Goal: Communication & Community: Participate in discussion

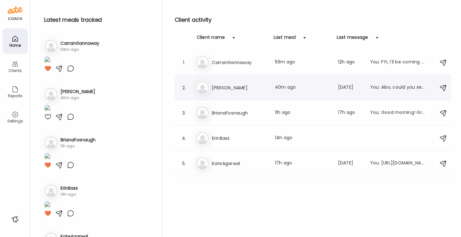
scroll to position [31, 0]
click at [218, 85] on h3 "[PERSON_NAME]" at bounding box center [239, 88] width 55 height 8
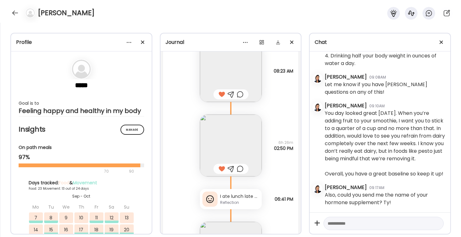
scroll to position [14433, 0]
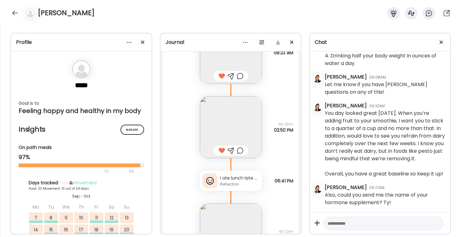
click at [238, 181] on div "Reflection" at bounding box center [239, 184] width 39 height 6
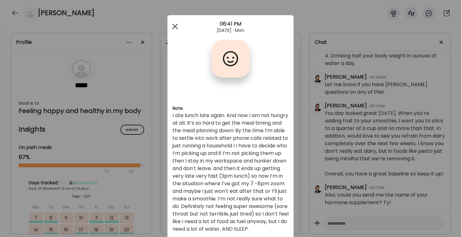
scroll to position [0, 0]
click at [175, 26] on span at bounding box center [175, 27] width 6 height 6
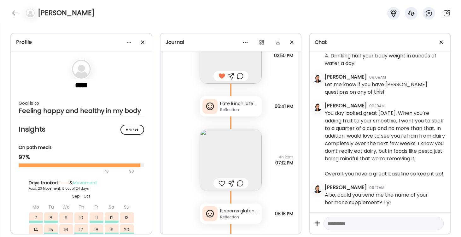
scroll to position [14520, 0]
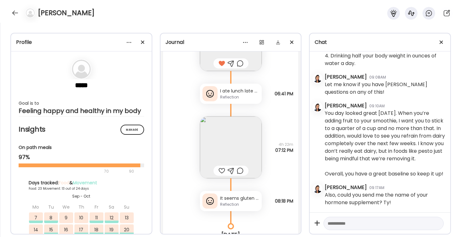
click at [235, 137] on img at bounding box center [231, 147] width 62 height 62
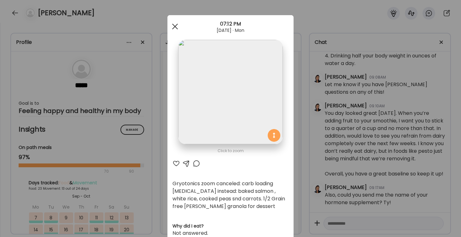
click at [173, 24] on span at bounding box center [175, 27] width 6 height 6
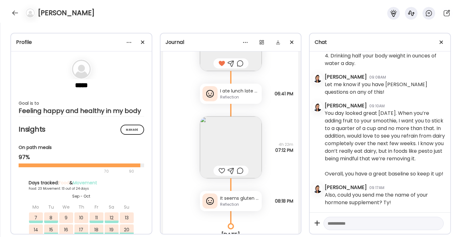
click at [239, 204] on div "Reflection" at bounding box center [239, 204] width 39 height 6
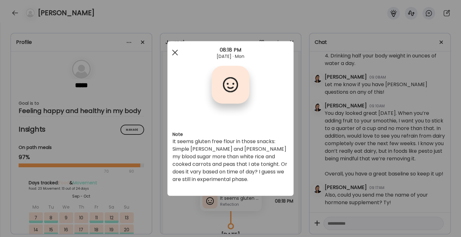
click at [175, 53] on span at bounding box center [175, 52] width 6 height 6
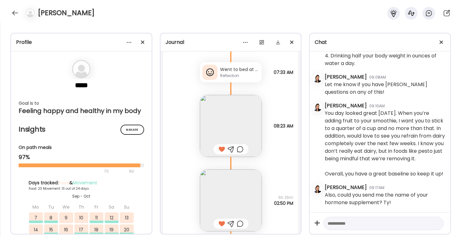
scroll to position [14393, 0]
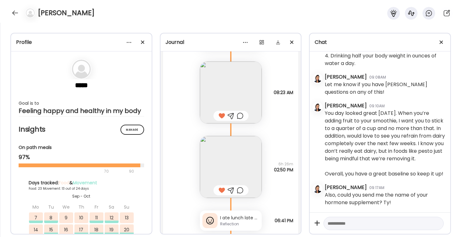
click at [237, 161] on img at bounding box center [231, 167] width 62 height 62
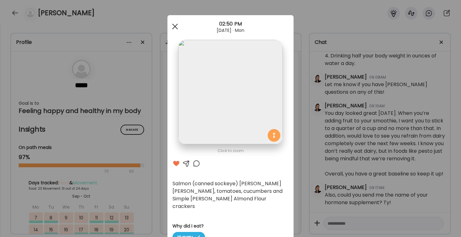
click at [175, 28] on div at bounding box center [175, 26] width 13 height 13
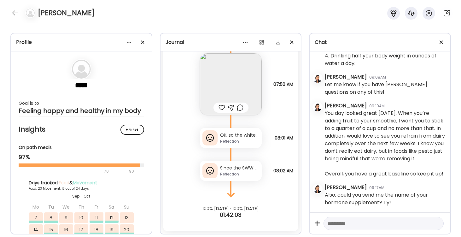
scroll to position [14771, 0]
click at [227, 140] on div "Reflection" at bounding box center [239, 141] width 39 height 6
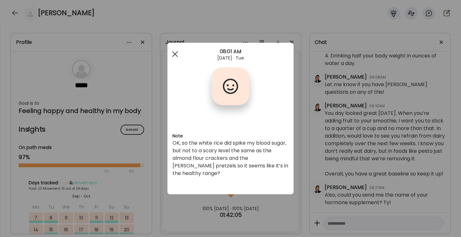
click at [173, 54] on div at bounding box center [175, 54] width 13 height 13
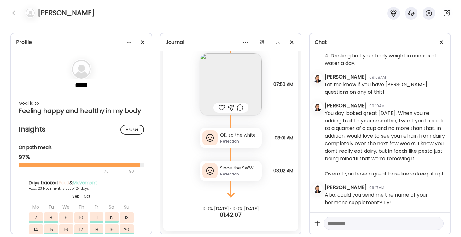
click at [228, 171] on div "Reflection" at bounding box center [239, 174] width 39 height 6
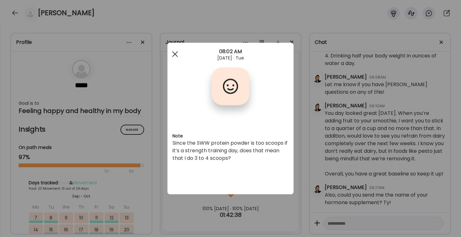
click at [174, 54] on div at bounding box center [175, 54] width 13 height 13
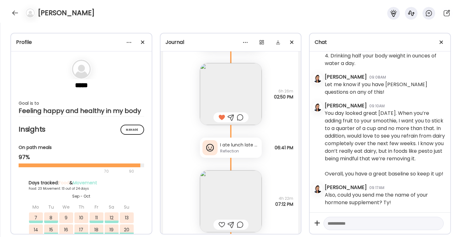
scroll to position [14534, 0]
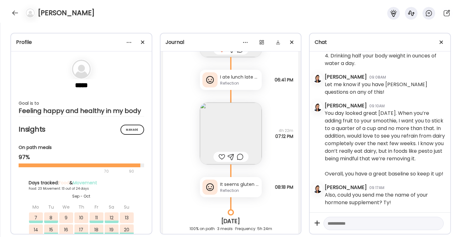
click at [228, 187] on div "It seems gluten free flour in those snacks: Simple [PERSON_NAME] and [PERSON_NA…" at bounding box center [239, 184] width 39 height 7
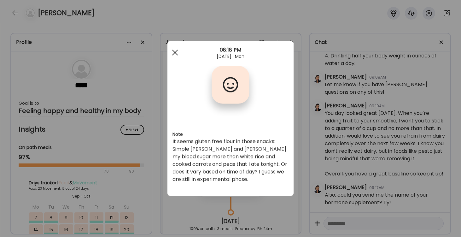
click at [176, 54] on div at bounding box center [175, 52] width 13 height 13
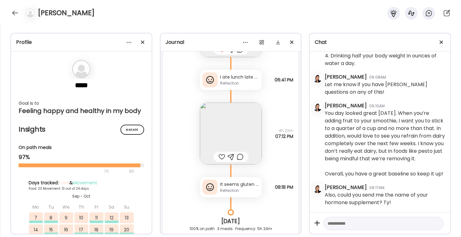
scroll to position [14459, 0]
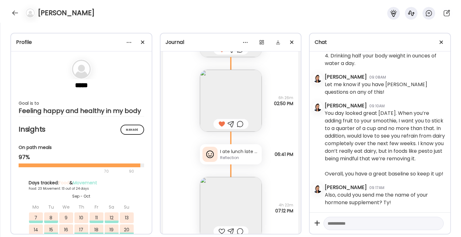
click at [233, 104] on img at bounding box center [231, 101] width 62 height 62
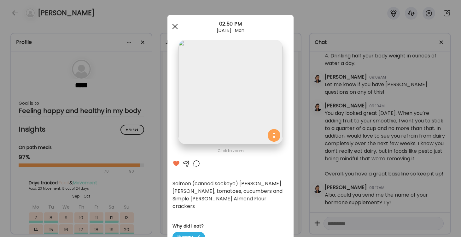
click at [174, 27] on div at bounding box center [175, 26] width 13 height 13
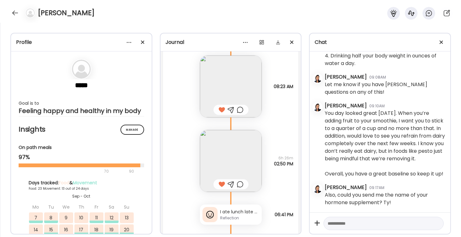
scroll to position [14394, 0]
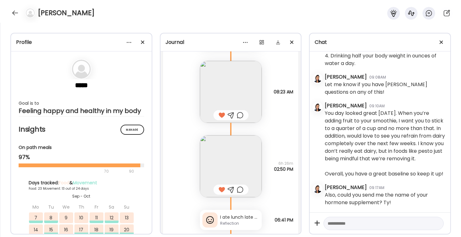
click at [226, 161] on img at bounding box center [231, 166] width 62 height 62
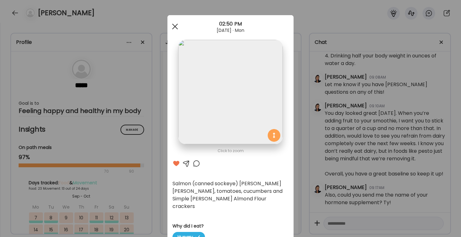
click at [174, 26] on span at bounding box center [175, 27] width 6 height 6
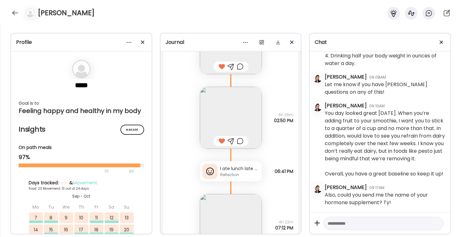
scroll to position [14524, 0]
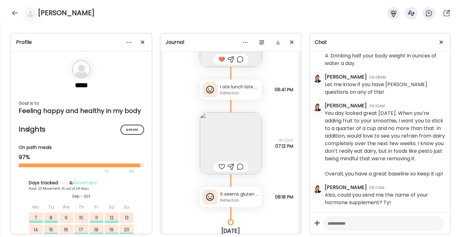
click at [240, 156] on img at bounding box center [231, 143] width 62 height 62
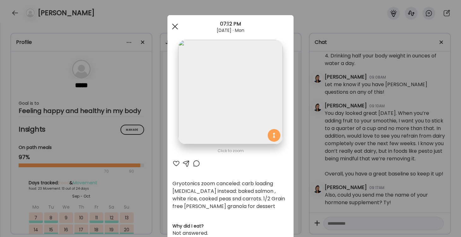
click at [174, 28] on div at bounding box center [175, 26] width 13 height 13
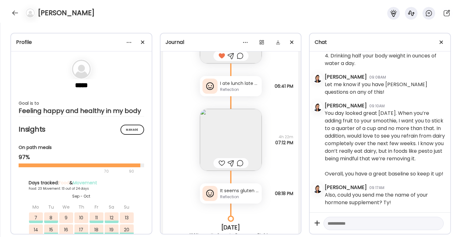
scroll to position [14529, 0]
click at [221, 150] on img at bounding box center [231, 138] width 62 height 62
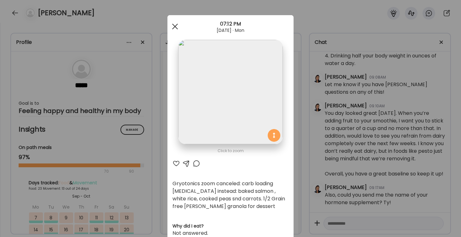
click at [176, 26] on span at bounding box center [175, 27] width 6 height 6
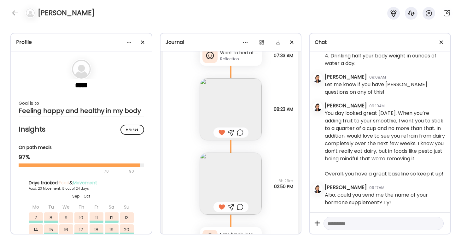
scroll to position [14367, 0]
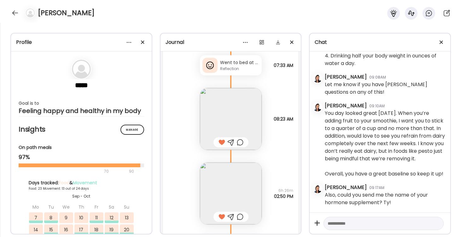
click at [240, 65] on div "Went to bed at 8:30pm last night. Woke up with a sore throat :(" at bounding box center [239, 62] width 39 height 7
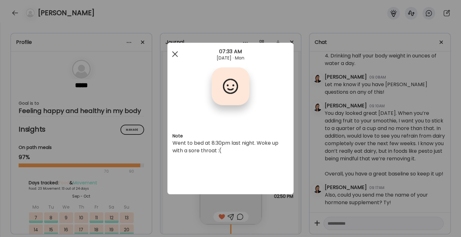
click at [173, 53] on div at bounding box center [175, 54] width 13 height 13
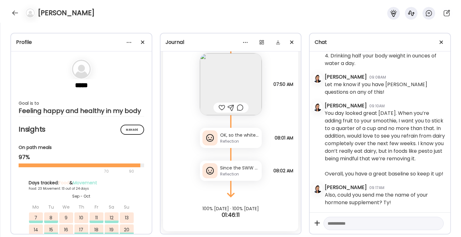
scroll to position [14771, 0]
click at [234, 171] on div "Reflection" at bounding box center [239, 174] width 39 height 6
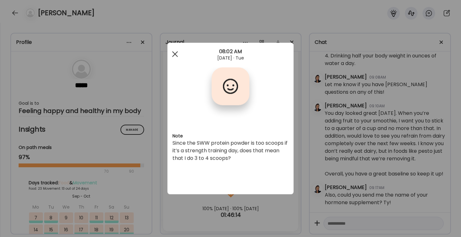
click at [174, 53] on span at bounding box center [175, 54] width 6 height 6
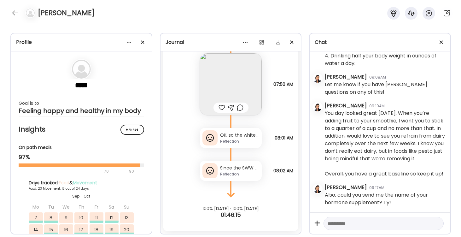
click at [231, 132] on div "OK, so the white rice did spike my blood sugar, but not to a scary level the sa…" at bounding box center [239, 135] width 39 height 7
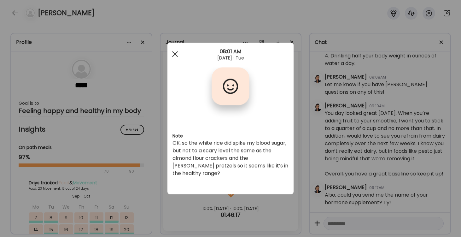
click at [175, 54] on span at bounding box center [175, 54] width 6 height 6
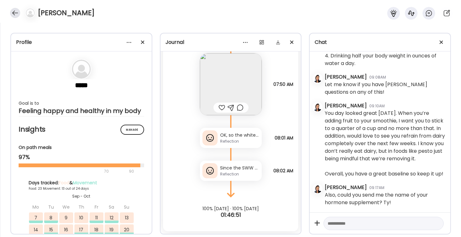
click at [17, 13] on div at bounding box center [15, 13] width 10 height 10
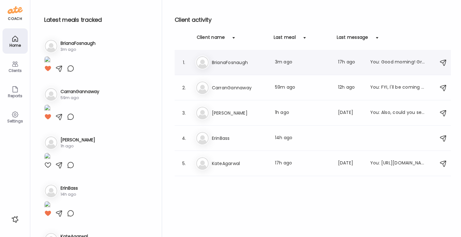
click at [211, 64] on div "Br BrianaFosnaugh Last meal: 3m ago Last message: 17h ago You: Good morning! Gr…" at bounding box center [313, 62] width 236 height 14
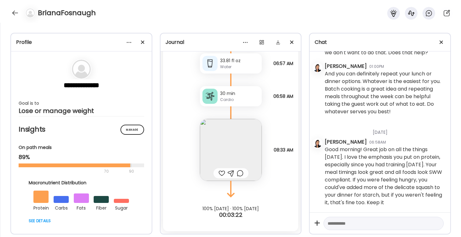
scroll to position [349, 0]
click at [221, 172] on div at bounding box center [221, 173] width 7 height 8
click at [16, 15] on div at bounding box center [15, 13] width 10 height 10
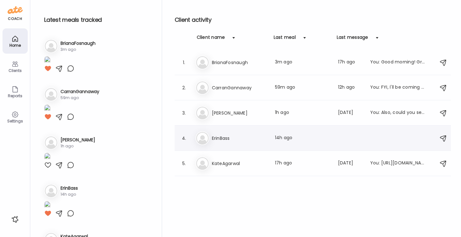
click at [211, 138] on div "Er ErinBass Last meal: 14h ago" at bounding box center [313, 138] width 236 height 14
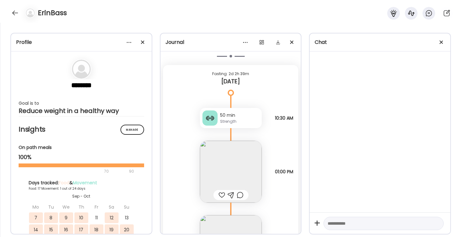
scroll to position [8590, 0]
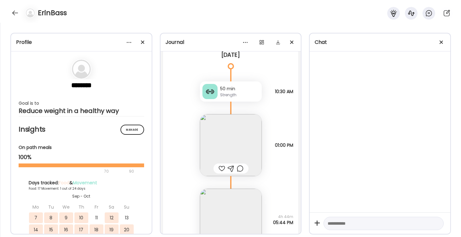
click at [220, 168] on div at bounding box center [221, 169] width 7 height 8
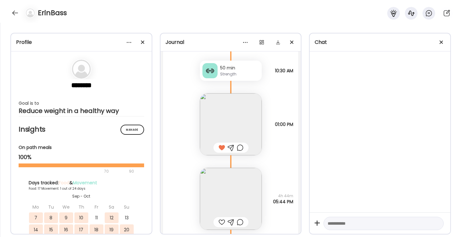
scroll to position [8641, 0]
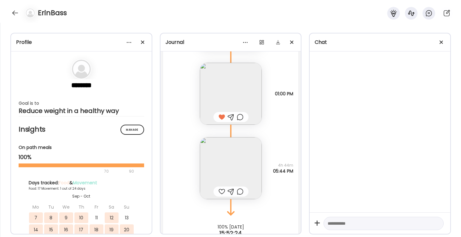
click at [218, 189] on div at bounding box center [221, 192] width 7 height 8
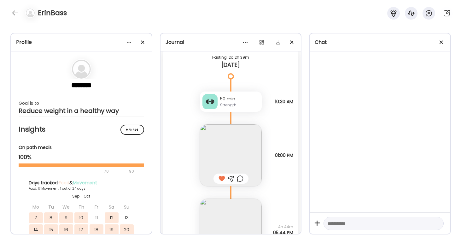
click at [241, 151] on img at bounding box center [231, 155] width 62 height 62
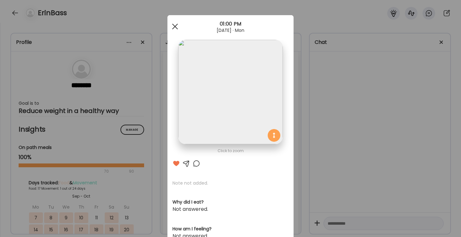
click at [175, 27] on span at bounding box center [175, 27] width 6 height 6
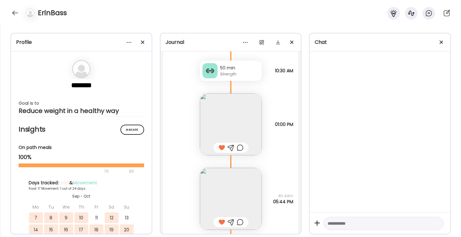
scroll to position [8644, 0]
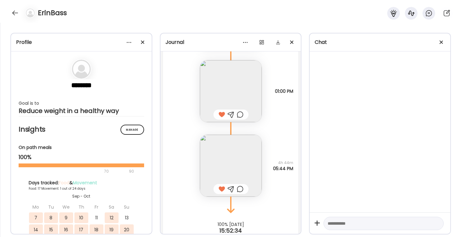
click at [231, 161] on img at bounding box center [231, 166] width 62 height 62
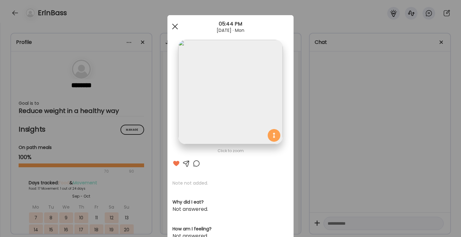
click at [173, 27] on div at bounding box center [175, 26] width 13 height 13
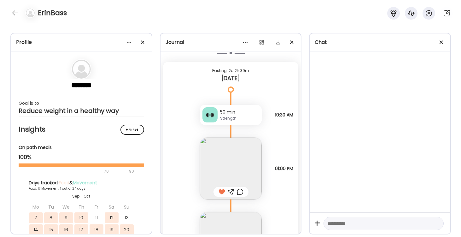
scroll to position [8590, 0]
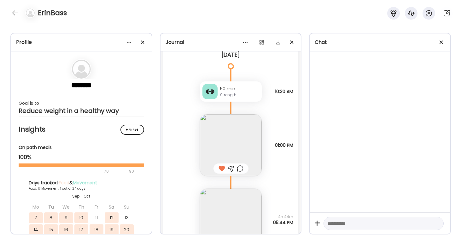
click at [237, 132] on img at bounding box center [231, 145] width 62 height 62
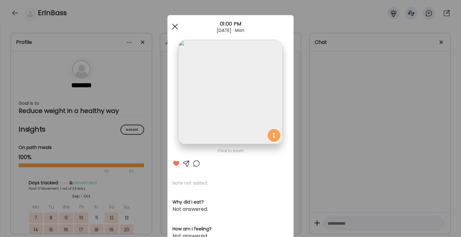
click at [174, 25] on div at bounding box center [175, 26] width 13 height 13
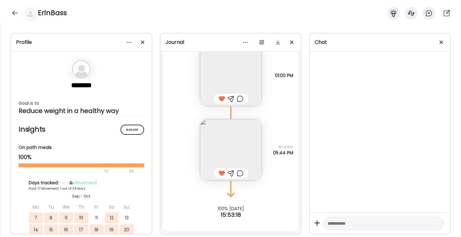
scroll to position [8659, 0]
click at [231, 157] on img at bounding box center [231, 150] width 62 height 62
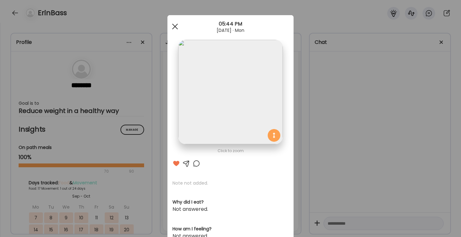
click at [174, 26] on span at bounding box center [175, 27] width 6 height 6
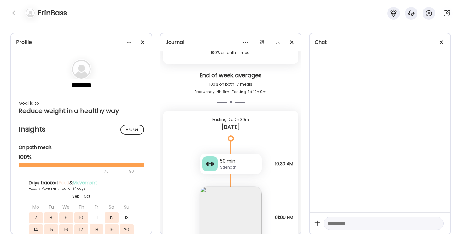
scroll to position [8491, 0]
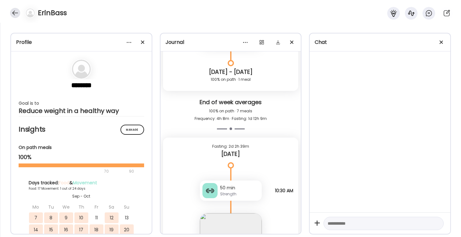
click at [14, 11] on div at bounding box center [15, 13] width 10 height 10
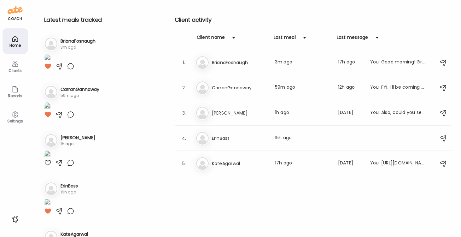
scroll to position [3, 0]
click at [223, 161] on h3 "KateAgarwal" at bounding box center [239, 163] width 55 height 8
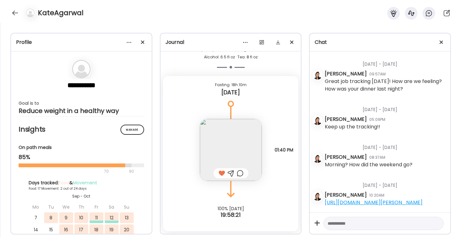
scroll to position [10634, 0]
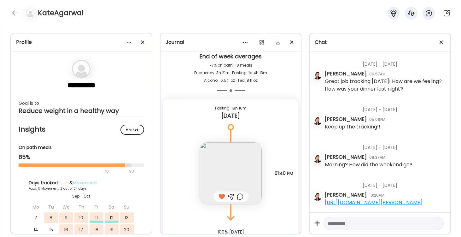
click at [234, 150] on img at bounding box center [231, 173] width 62 height 62
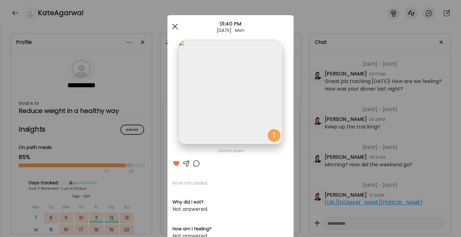
click at [174, 27] on span at bounding box center [175, 27] width 6 height 6
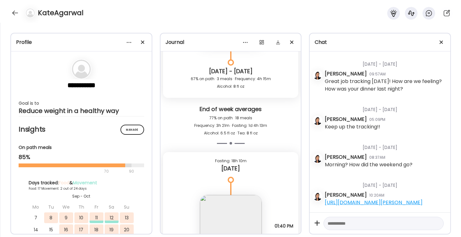
scroll to position [10559, 0]
